Goal: Obtain resource: Download file/media

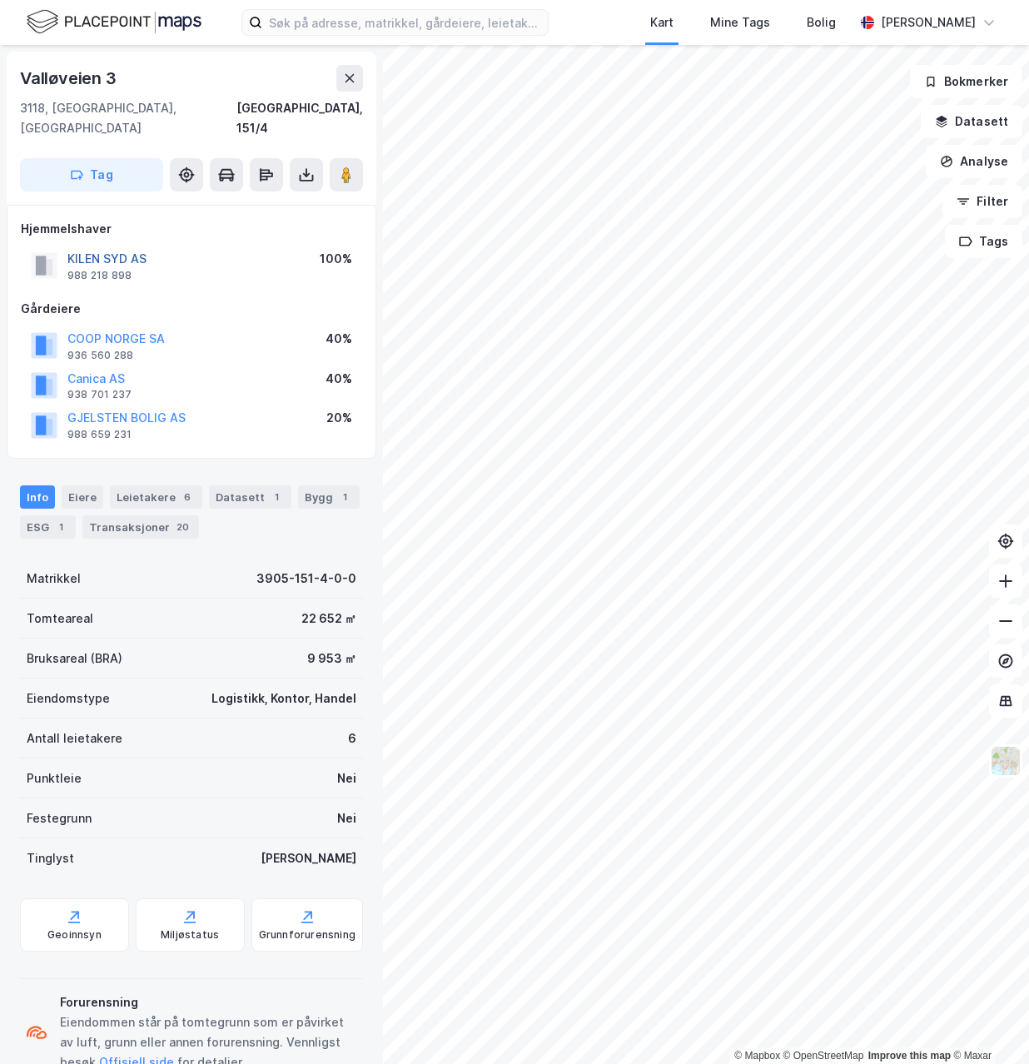
click at [0, 0] on button "KILEN SYD AS" at bounding box center [0, 0] width 0 height 0
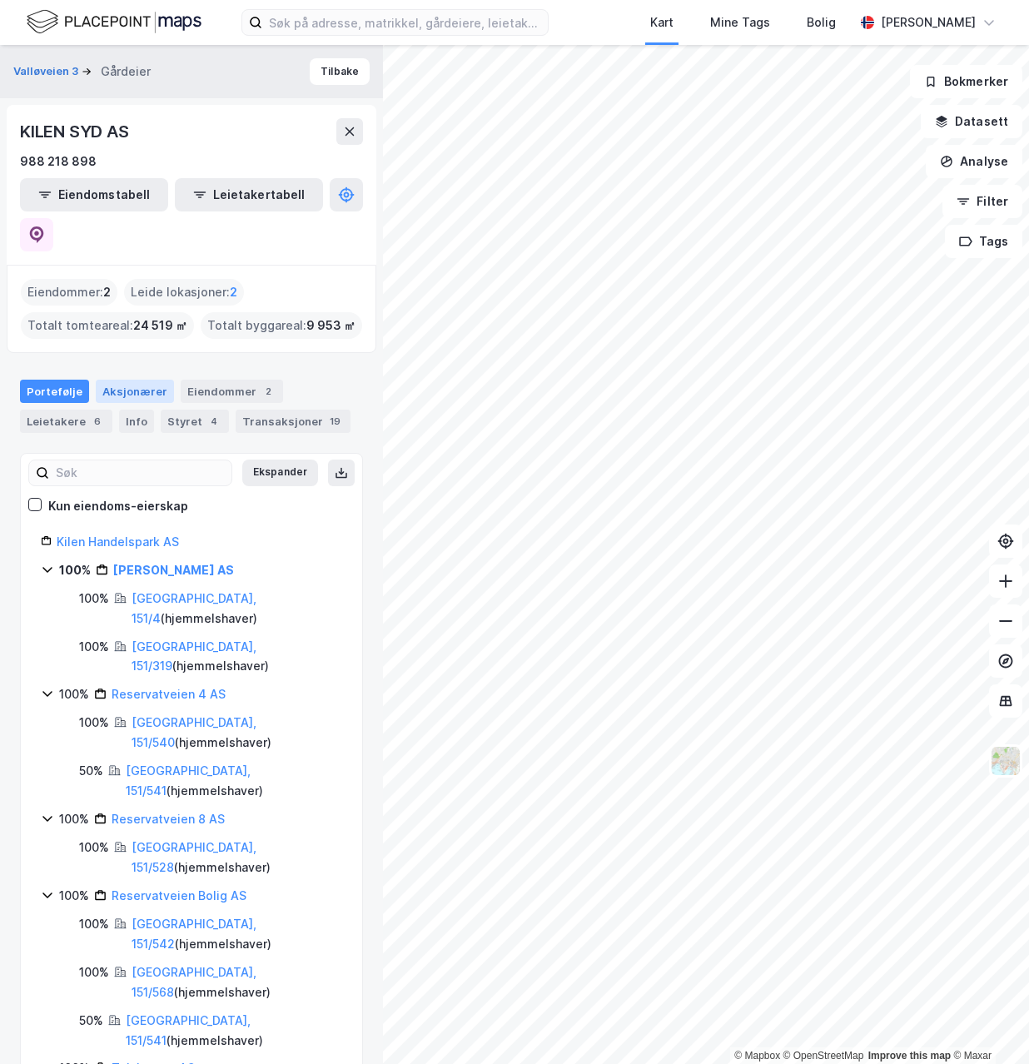
click at [131, 380] on div "Aksjonærer" at bounding box center [135, 391] width 78 height 23
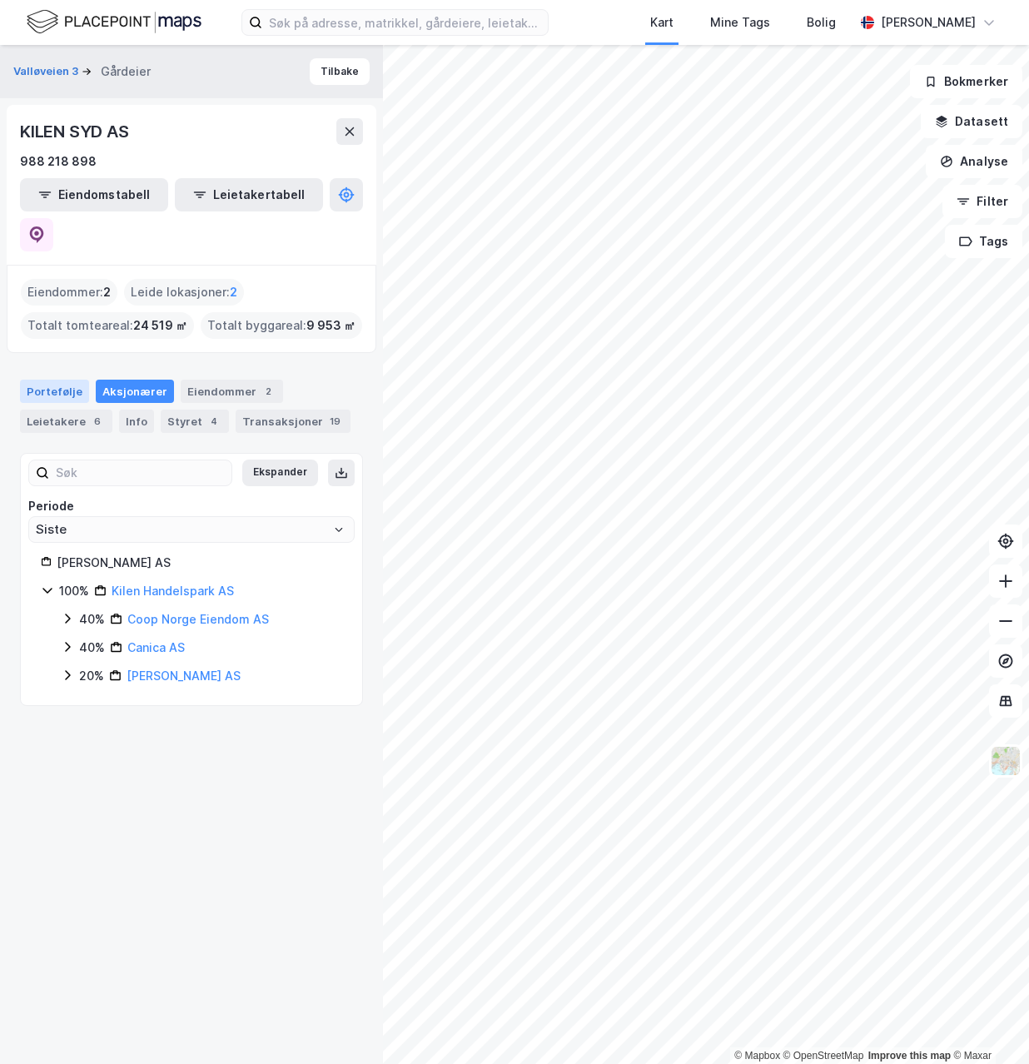
click at [52, 380] on div "Portefølje" at bounding box center [54, 391] width 69 height 23
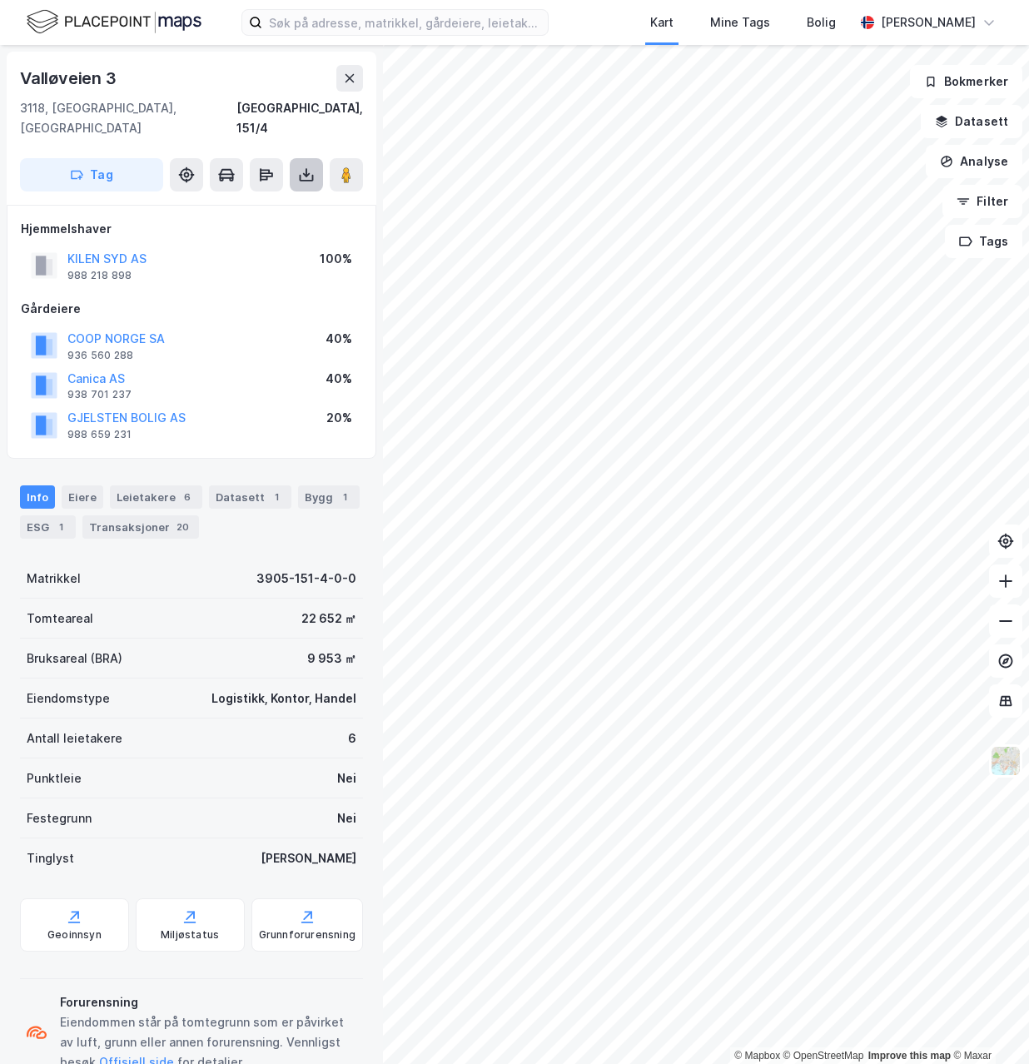
click at [303, 166] on icon at bounding box center [306, 174] width 17 height 17
click at [261, 201] on div "Last ned grunnbok" at bounding box center [224, 207] width 97 height 13
